Goal: Information Seeking & Learning: Learn about a topic

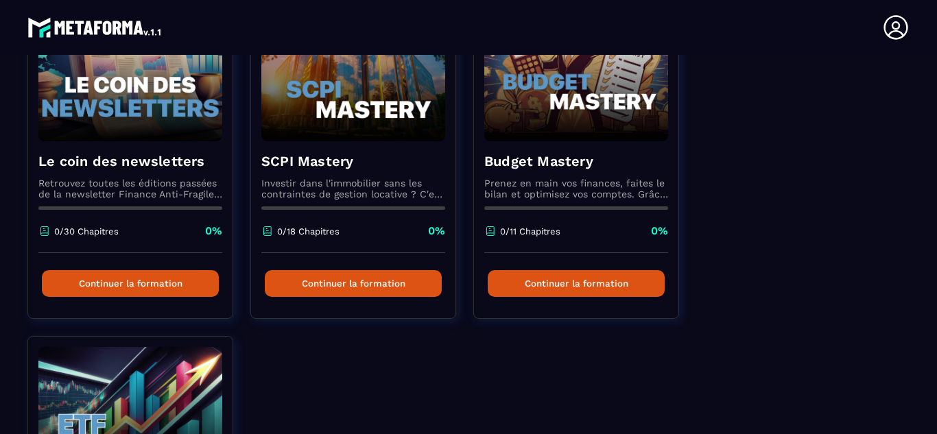
scroll to position [802, 0]
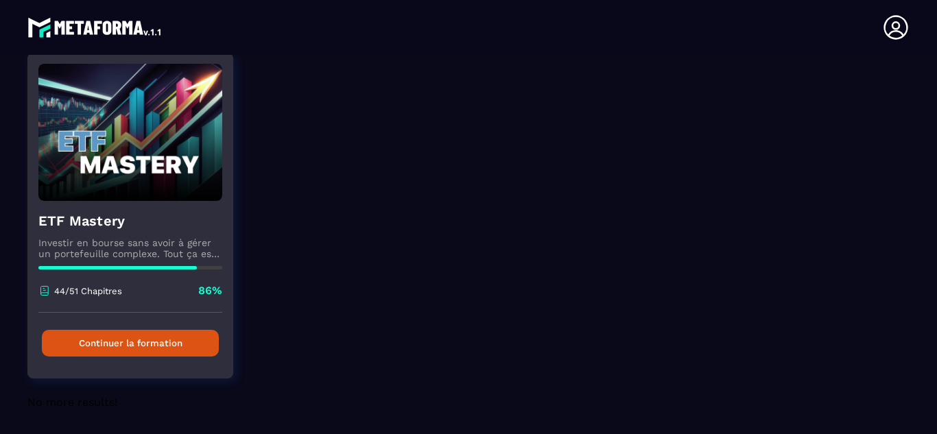
click at [113, 346] on button "Continuer la formation" at bounding box center [130, 343] width 177 height 27
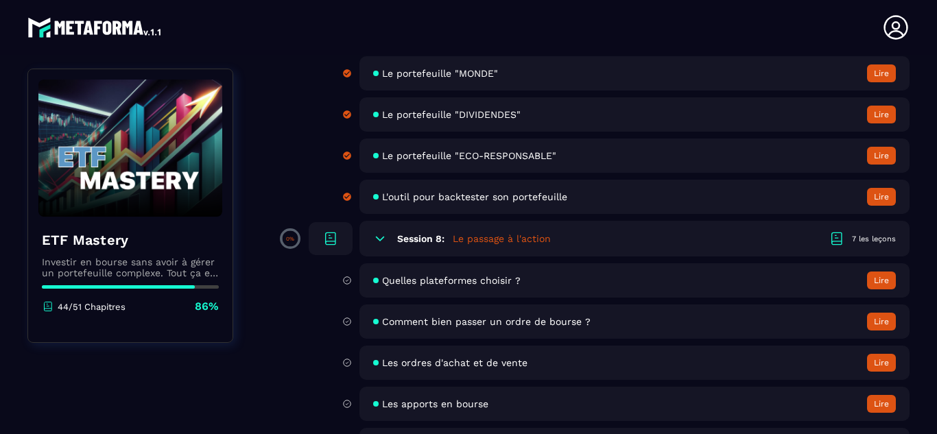
scroll to position [2096, 0]
click at [379, 237] on icon at bounding box center [380, 237] width 14 height 14
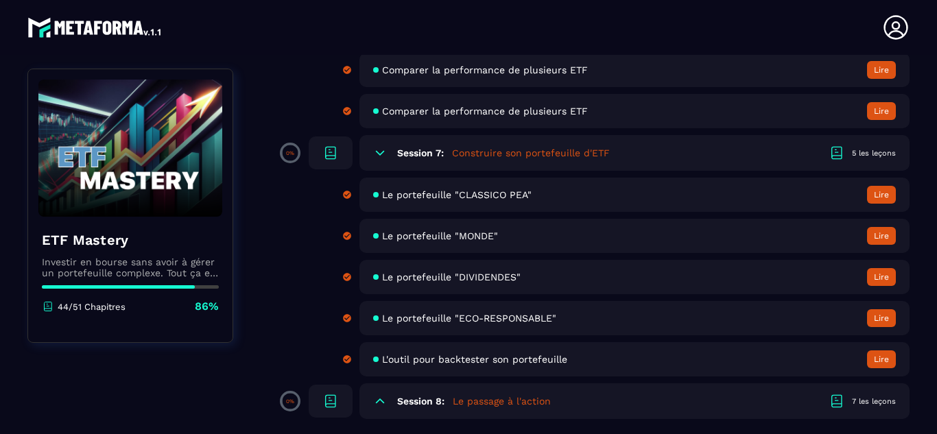
scroll to position [1932, 0]
click at [377, 404] on icon at bounding box center [380, 401] width 14 height 14
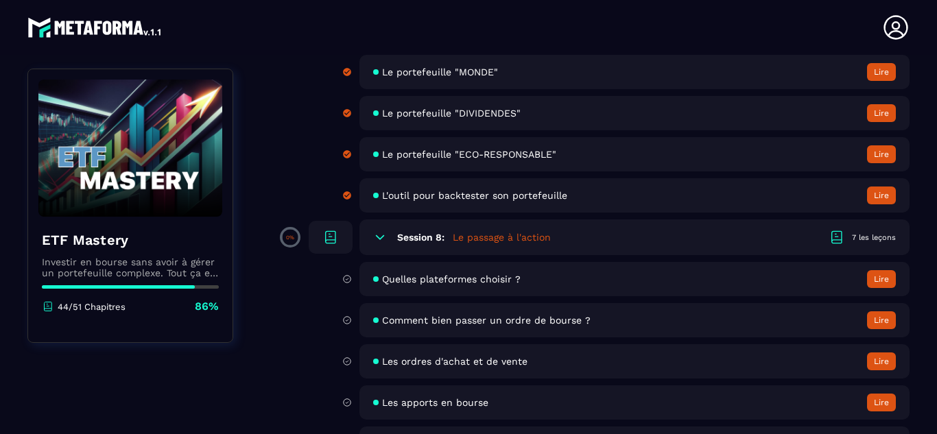
click at [881, 283] on button "Lire" at bounding box center [881, 279] width 29 height 18
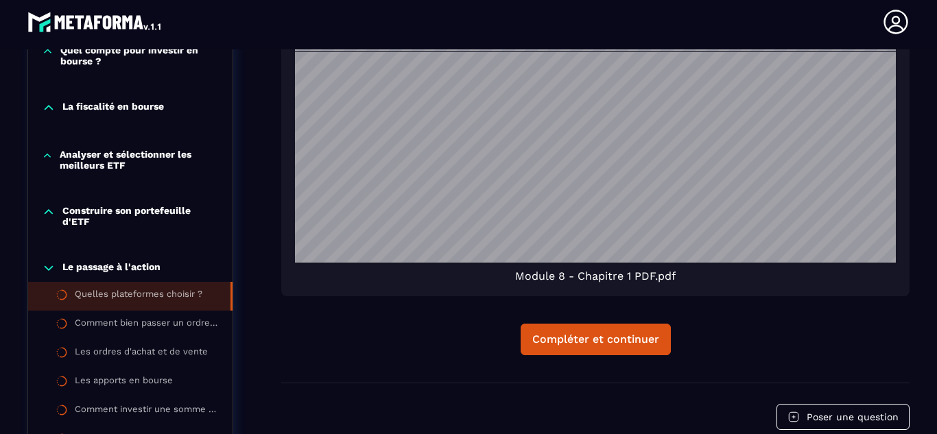
scroll to position [1580, 0]
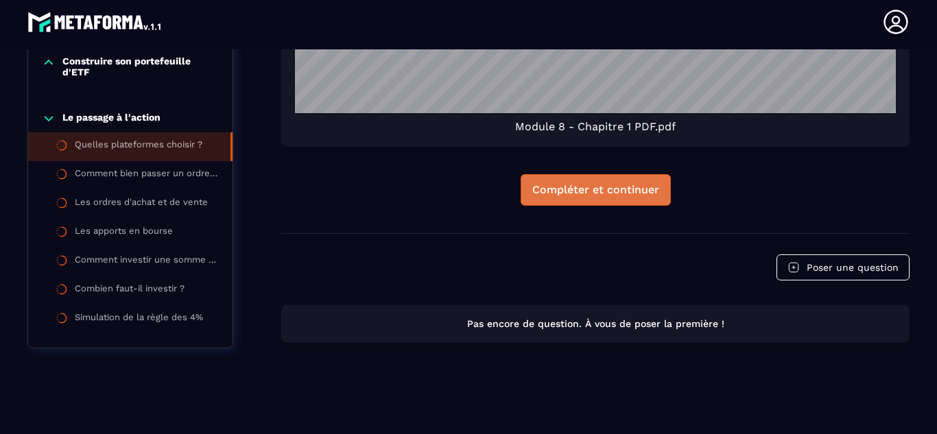
click at [573, 195] on div "Compléter et continuer" at bounding box center [595, 190] width 127 height 14
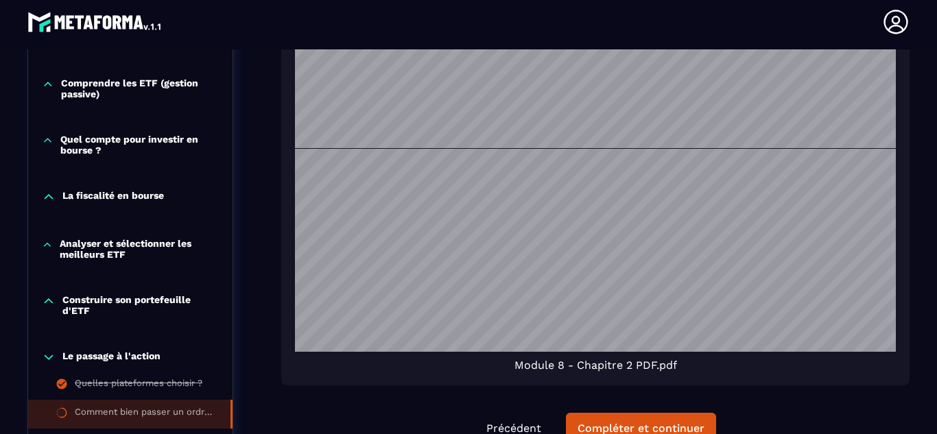
scroll to position [3849, 0]
click at [612, 424] on div "Compléter et continuer" at bounding box center [641, 429] width 127 height 14
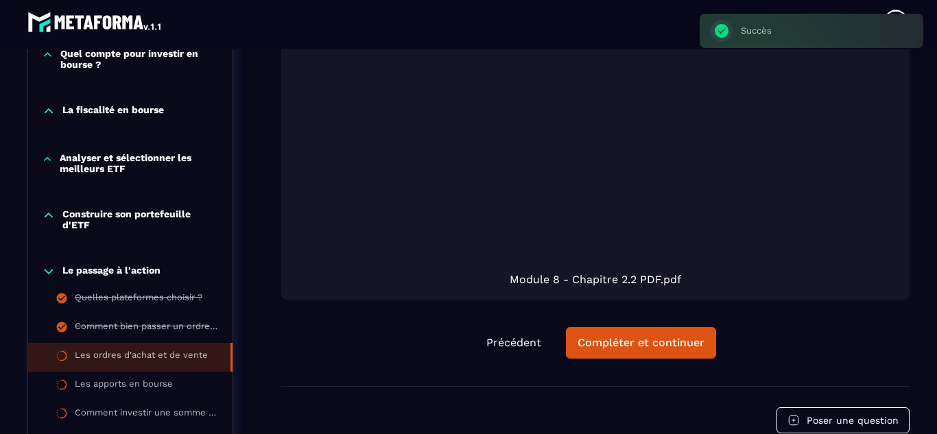
scroll to position [272, 0]
